Goal: Information Seeking & Learning: Learn about a topic

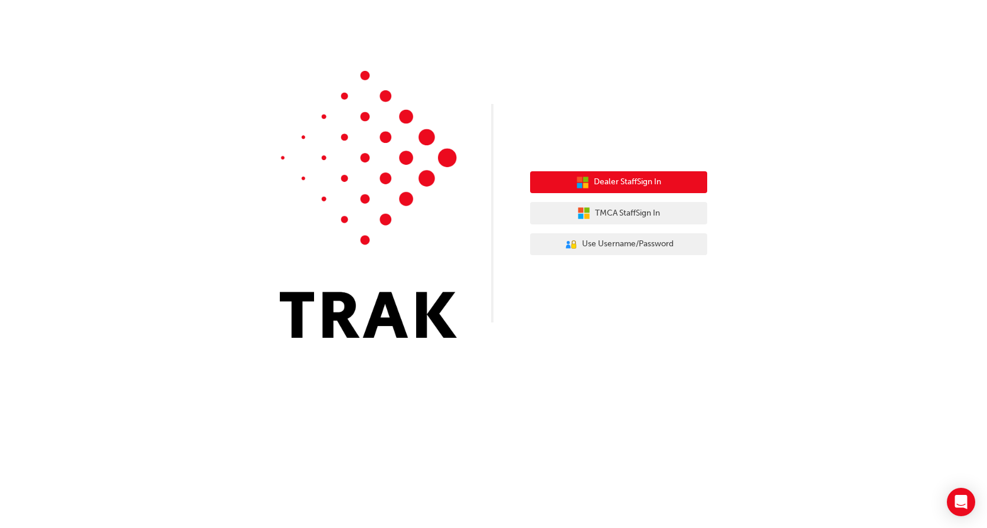
click at [656, 177] on span "Dealer Staff Sign In" at bounding box center [627, 182] width 67 height 14
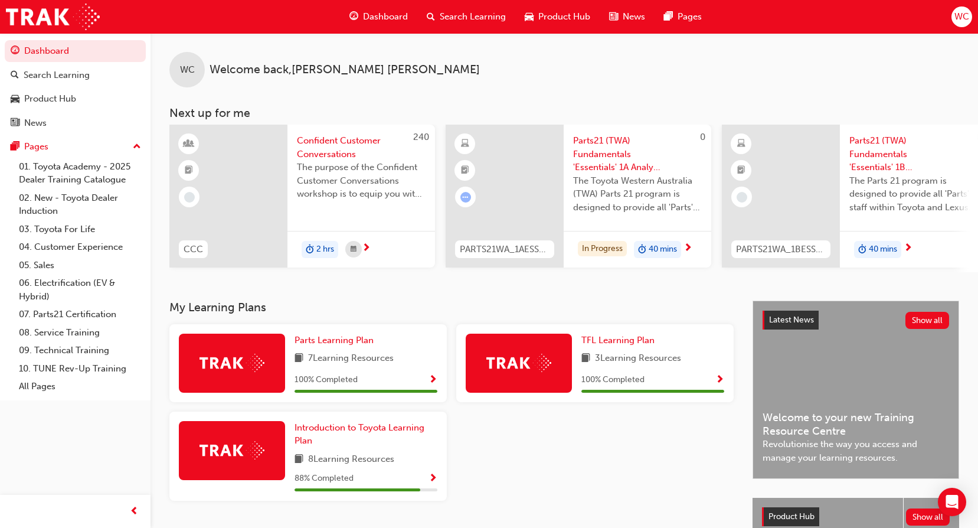
click at [607, 177] on span "The Toyota Western Australia (TWA) Parts 21 program is designed to provide all …" at bounding box center [637, 194] width 129 height 40
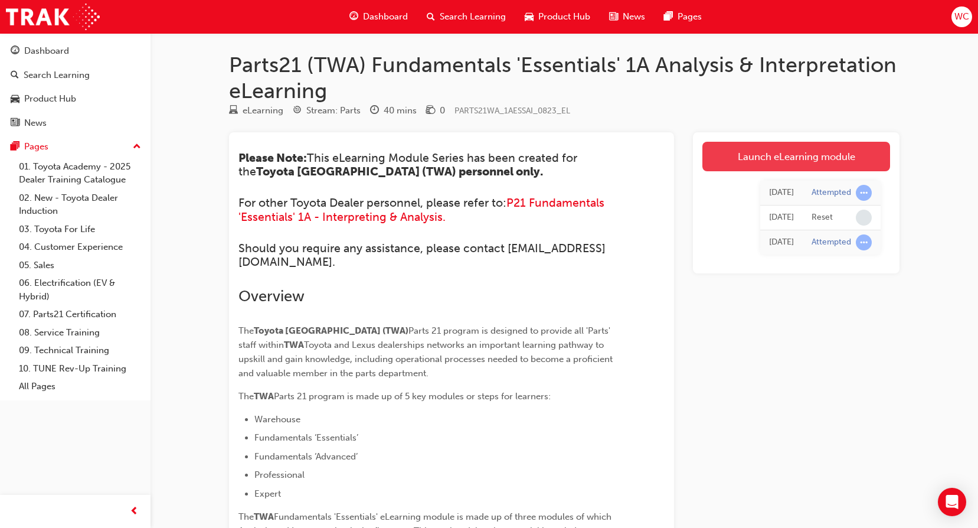
click at [799, 151] on link "Launch eLearning module" at bounding box center [796, 157] width 188 height 30
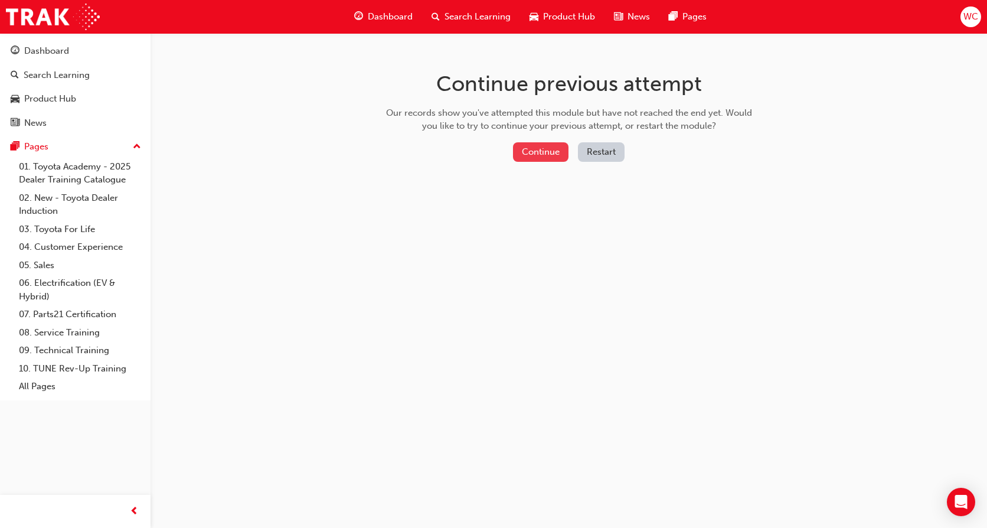
click at [545, 150] on button "Continue" at bounding box center [540, 151] width 55 height 19
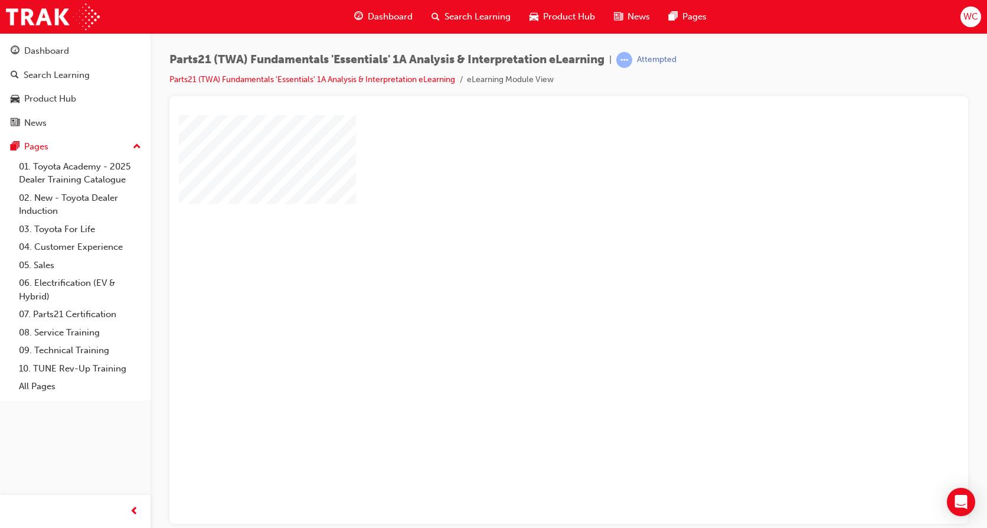
click at [535, 285] on div "play" at bounding box center [535, 285] width 0 height 0
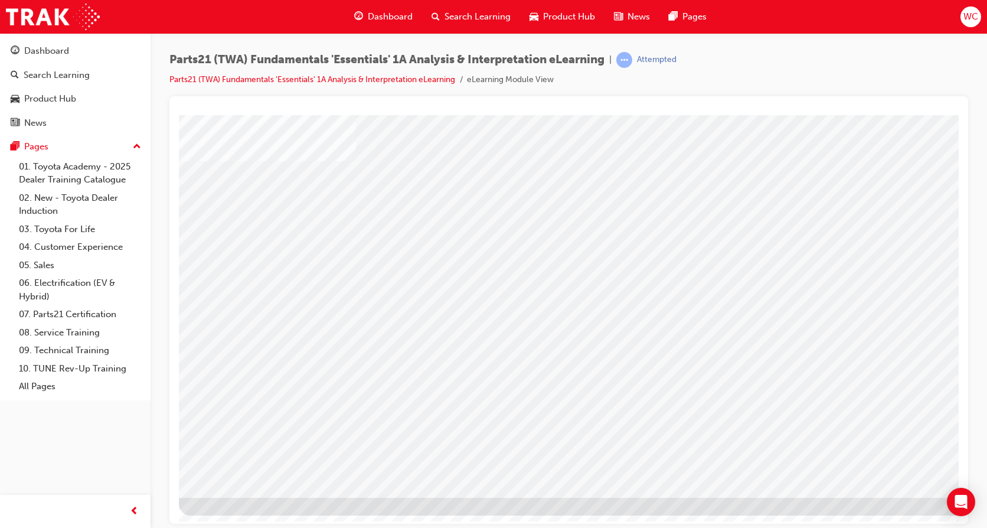
scroll to position [43, 0]
